Goal: Navigation & Orientation: Find specific page/section

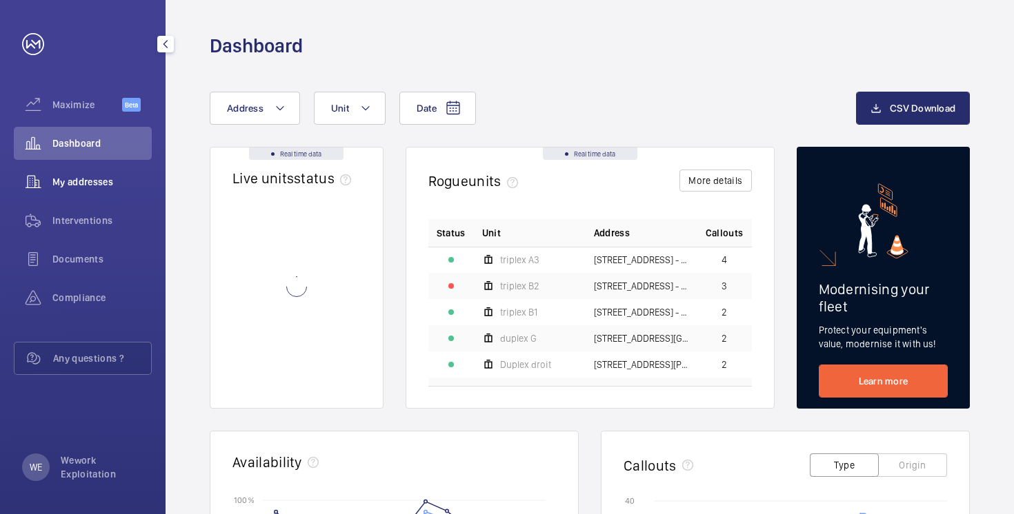
click at [90, 180] on span "My addresses" at bounding box center [101, 182] width 99 height 14
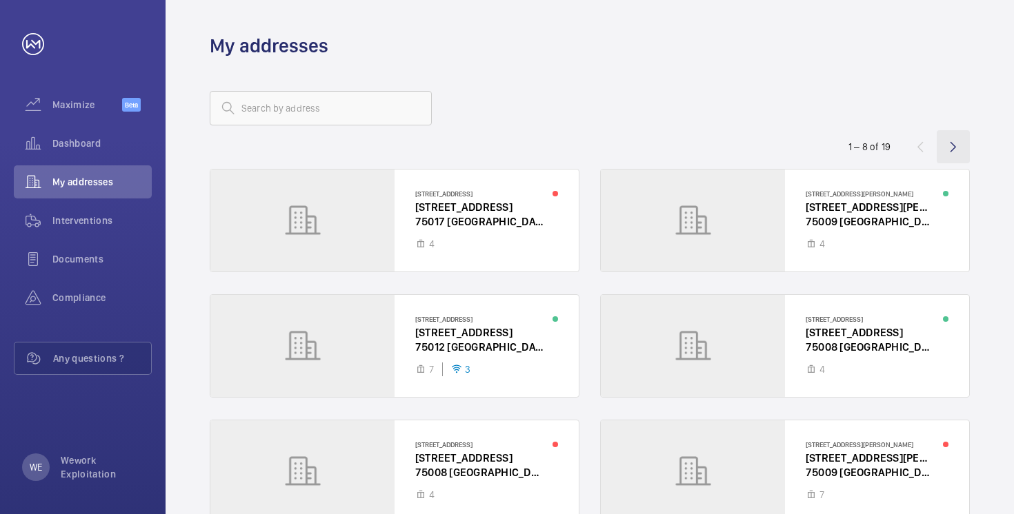
click at [951, 148] on wm-front-icon-button at bounding box center [953, 146] width 33 height 33
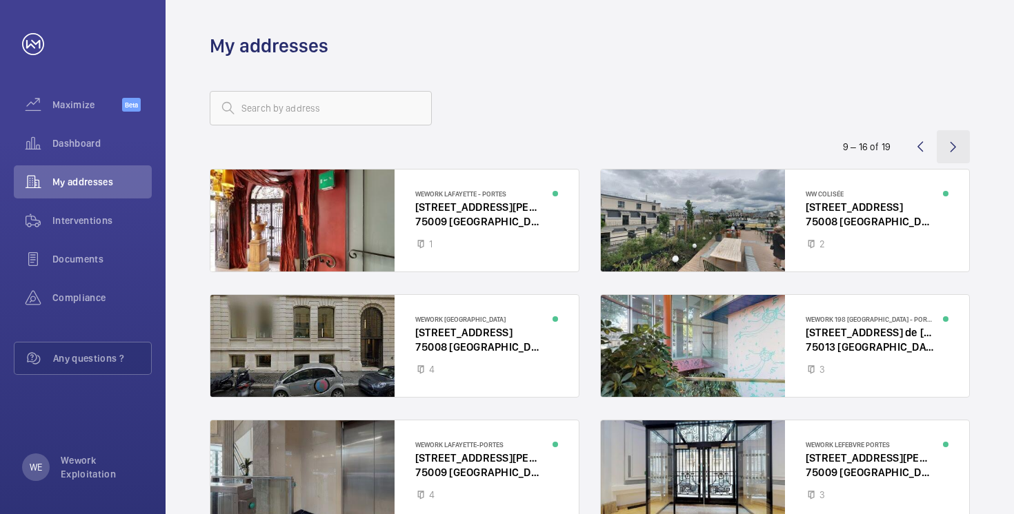
click at [962, 151] on wm-front-icon-button at bounding box center [953, 146] width 33 height 33
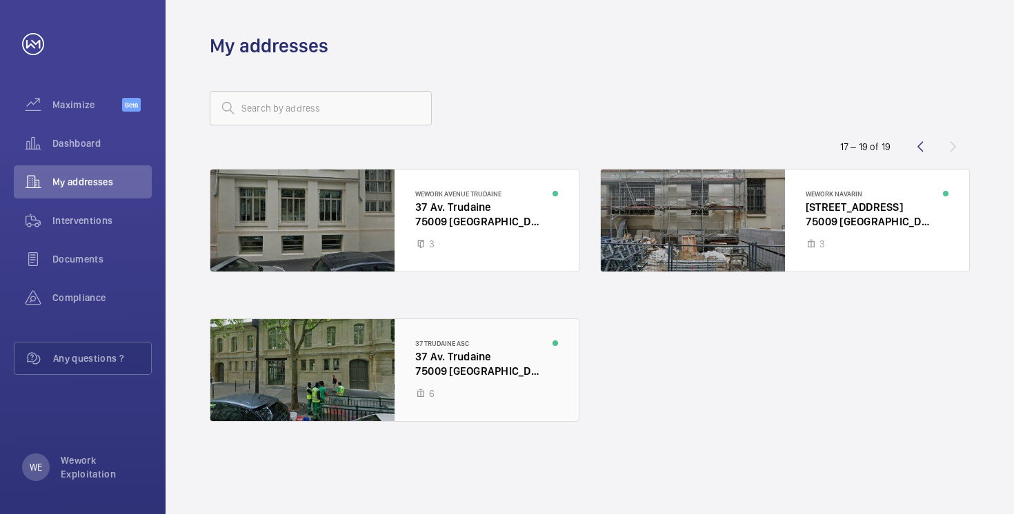
click at [370, 366] on div at bounding box center [394, 370] width 368 height 102
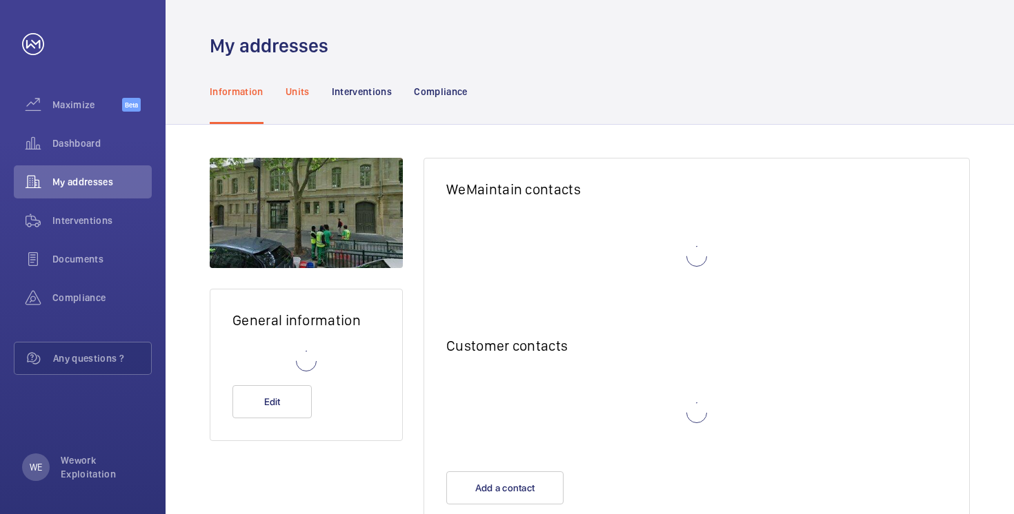
click at [291, 90] on p "Units" at bounding box center [298, 92] width 24 height 14
